Goal: Find contact information: Find contact information

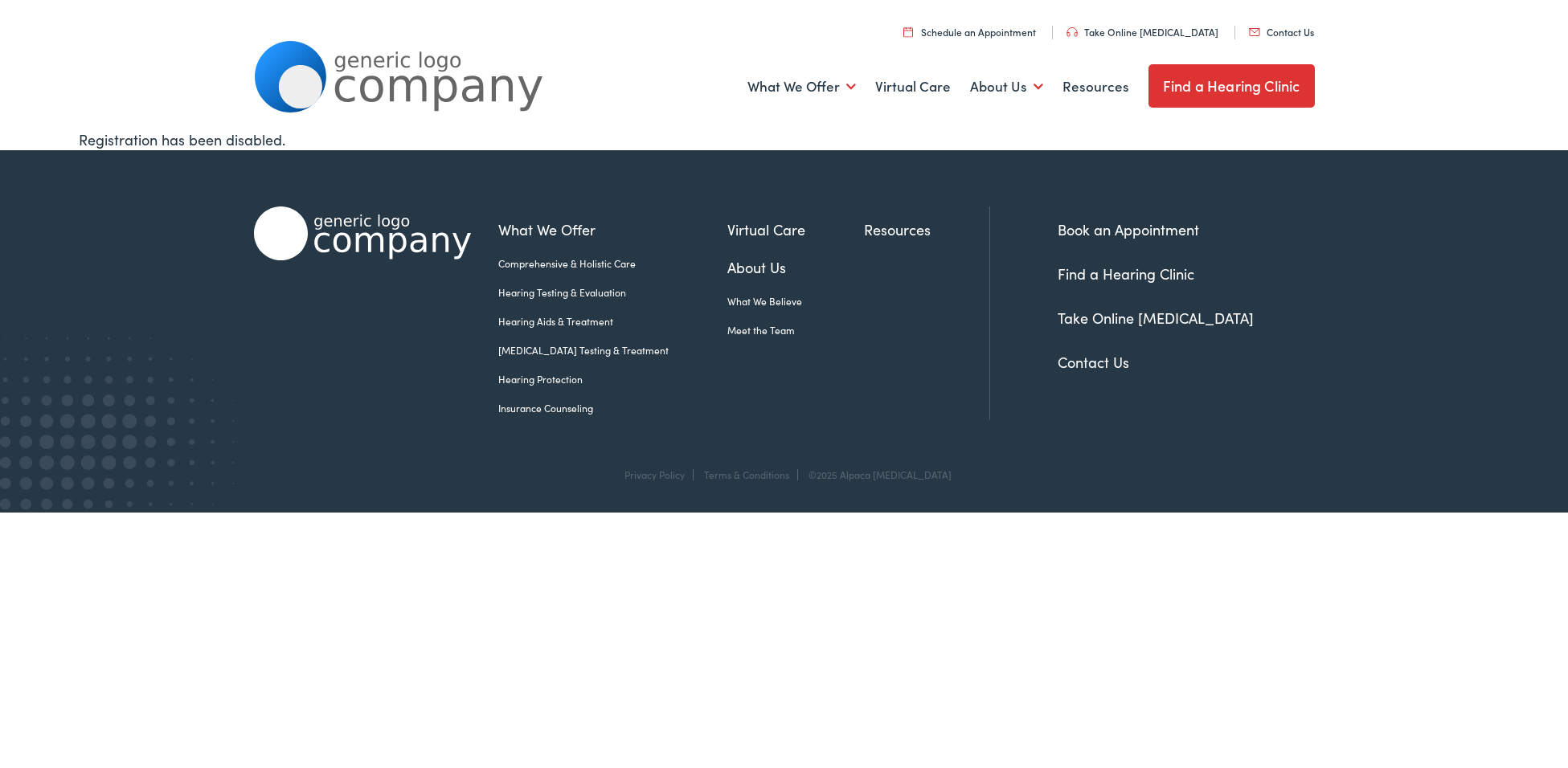
click at [1072, 363] on link "Contact Us" at bounding box center [1093, 362] width 72 height 20
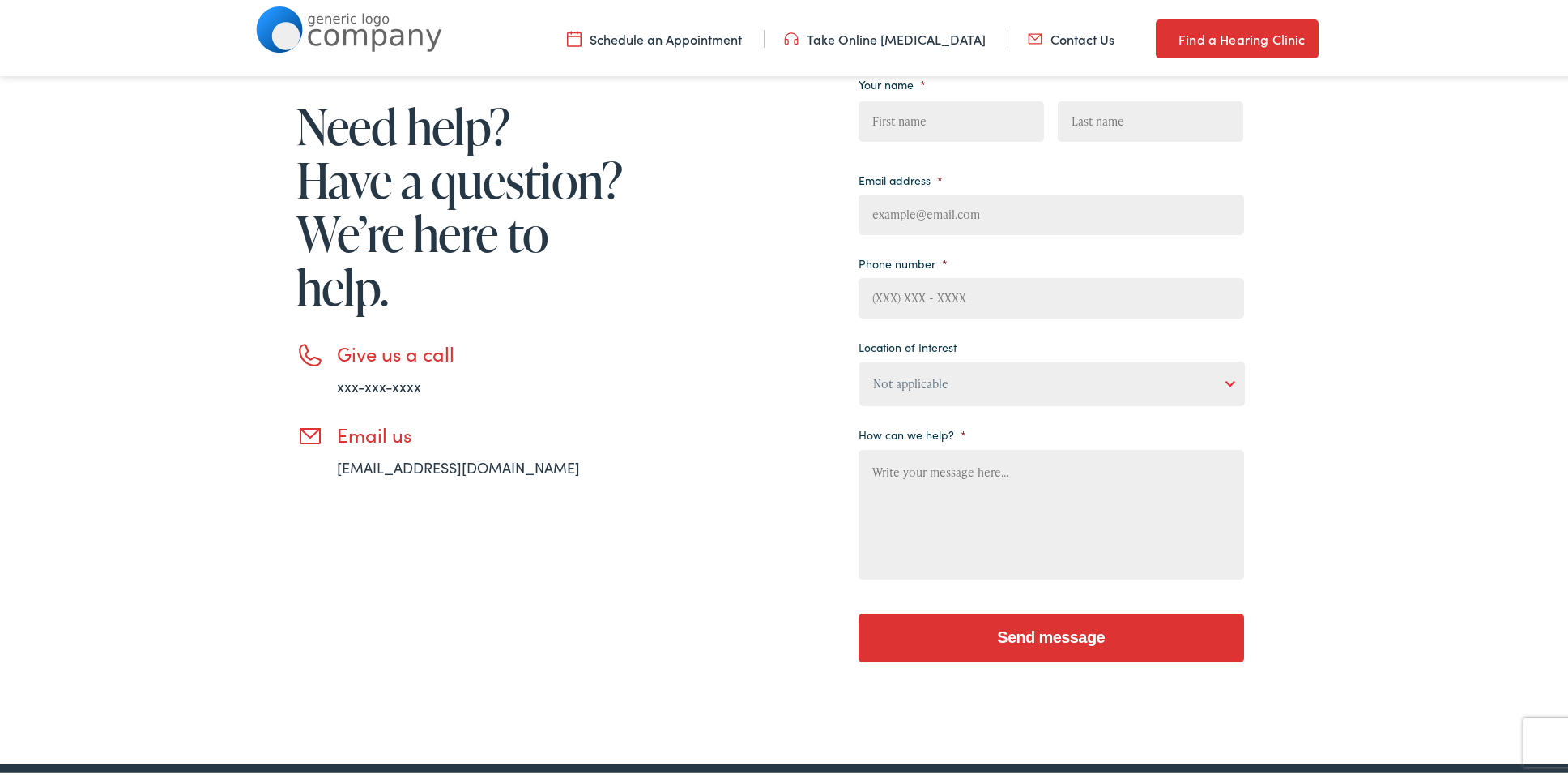
scroll to position [233, 0]
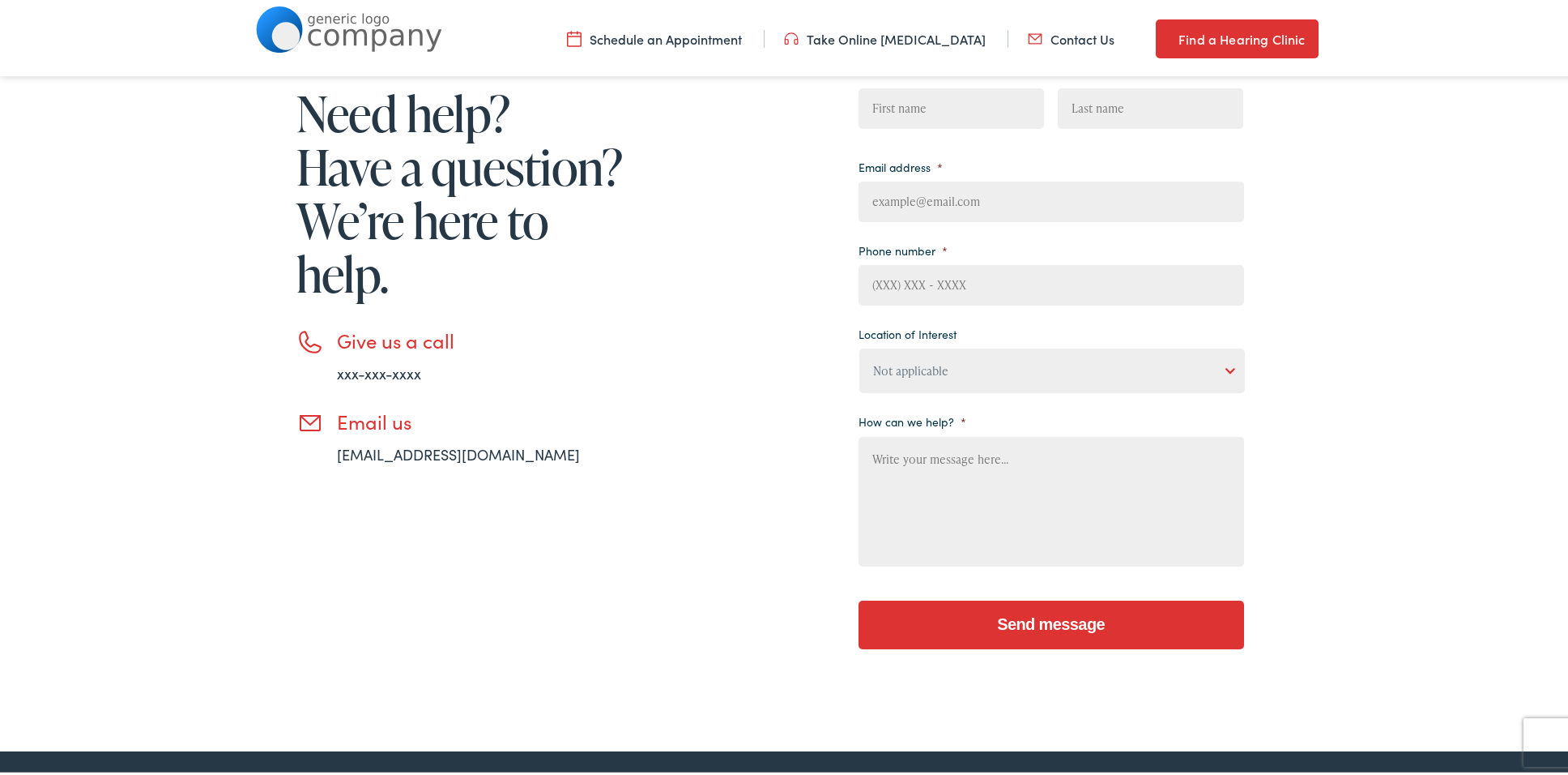
click at [1060, 37] on link "Contact Us" at bounding box center [1071, 35] width 86 height 18
